Goal: Information Seeking & Learning: Learn about a topic

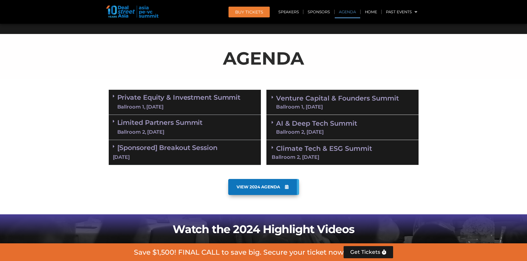
scroll to position [276, 0]
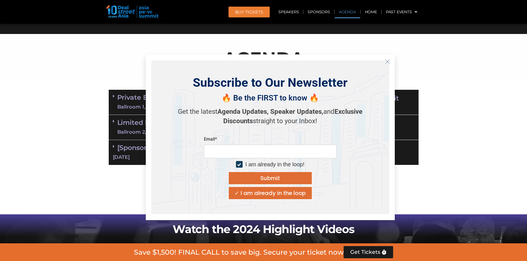
click at [388, 61] on icon "Close" at bounding box center [387, 61] width 5 height 5
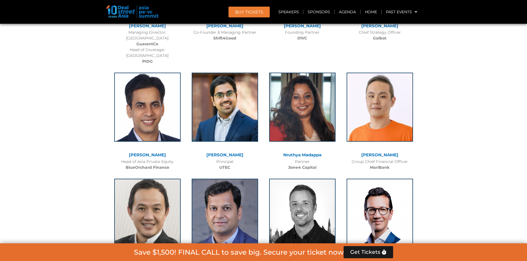
scroll to position [3074, 0]
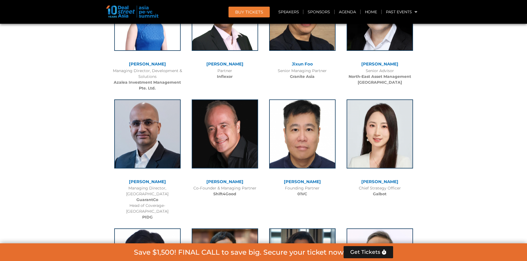
scroll to position [3047, 0]
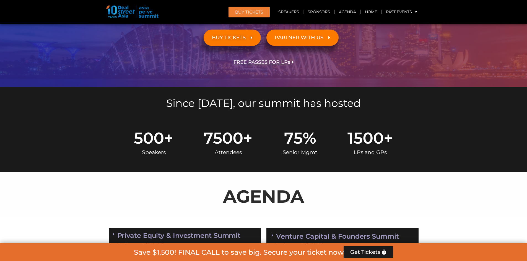
scroll to position [276, 0]
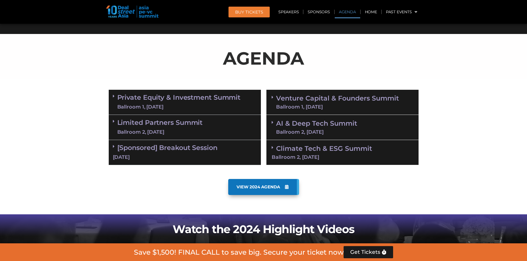
click at [242, 190] on link "VIEW 2024 AGENDA" at bounding box center [263, 187] width 71 height 16
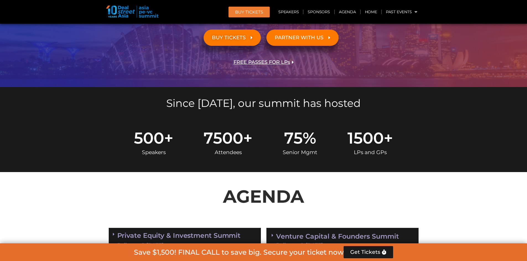
scroll to position [249, 0]
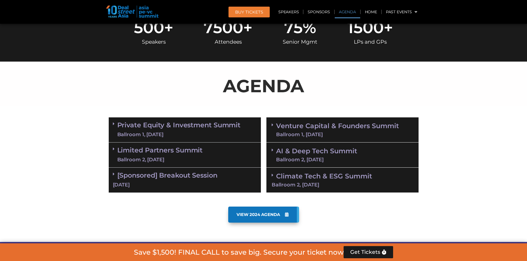
click at [155, 152] on link "Limited Partners Summit Ballroom 2, 10 Sept" at bounding box center [159, 155] width 85 height 17
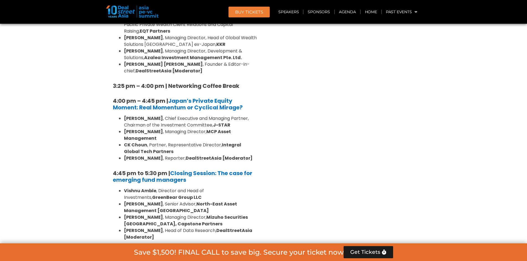
scroll to position [802, 0]
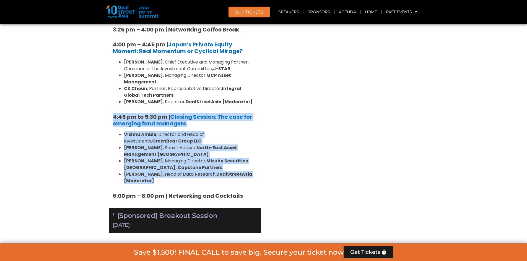
drag, startPoint x: 190, startPoint y: 149, endPoint x: 109, endPoint y: 82, distance: 105.4
copy div "4:45 pm to 5:30 pm | Closing Session: The case for emerging fund managers Vishn…"
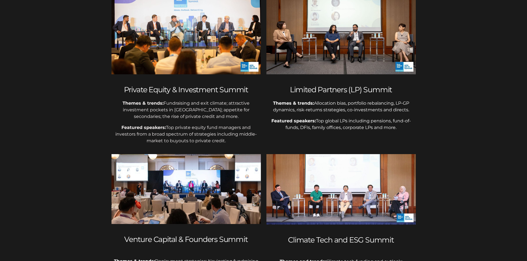
scroll to position [138, 0]
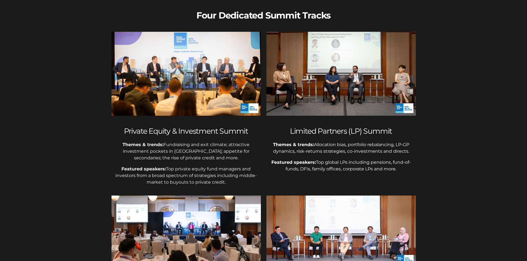
click at [180, 97] on img at bounding box center [185, 74] width 149 height 84
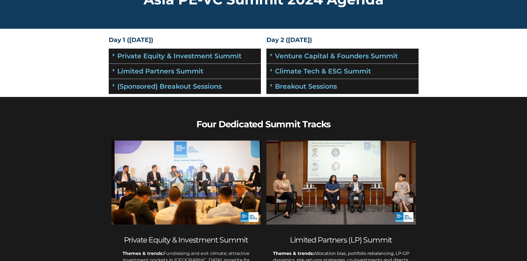
scroll to position [0, 0]
